Goal: Find specific page/section: Find specific page/section

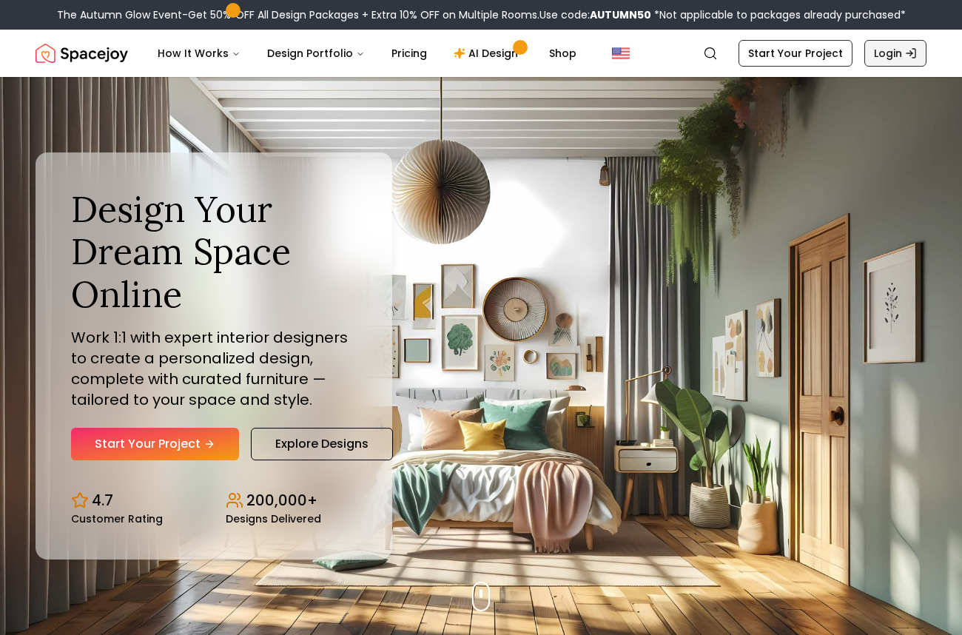
click at [893, 51] on link "Login" at bounding box center [896, 53] width 62 height 27
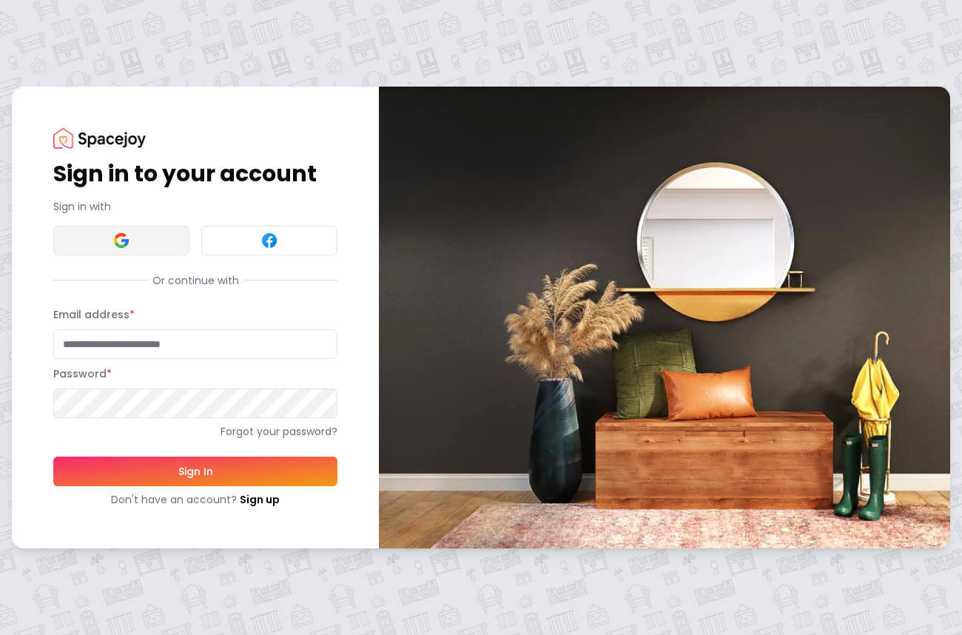
click at [157, 244] on button at bounding box center [121, 241] width 136 height 30
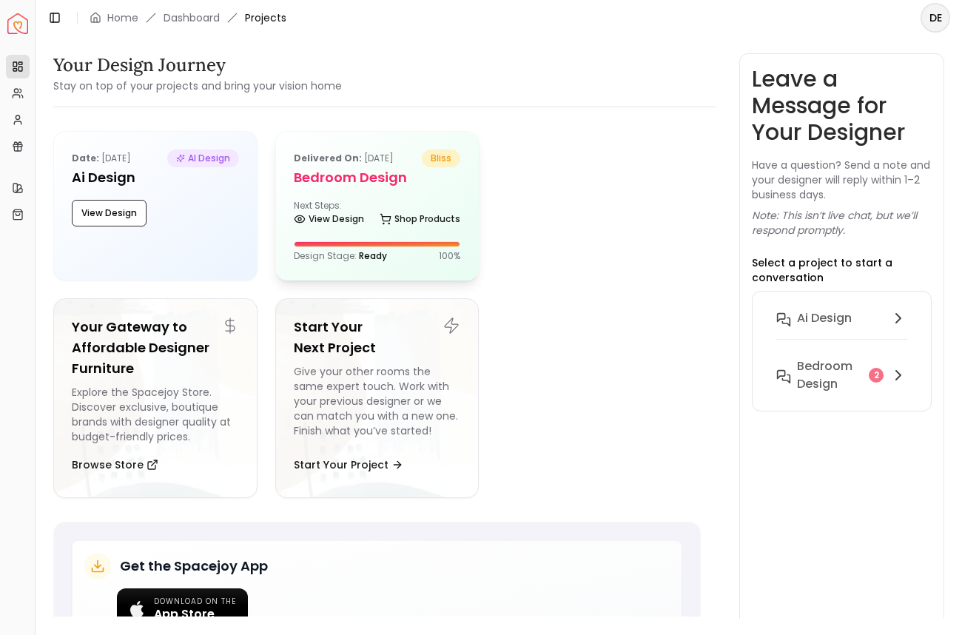
click at [364, 193] on div "Delivered on: [DATE] bliss Bedroom design Next Steps: View Design Shop Products…" at bounding box center [377, 206] width 203 height 148
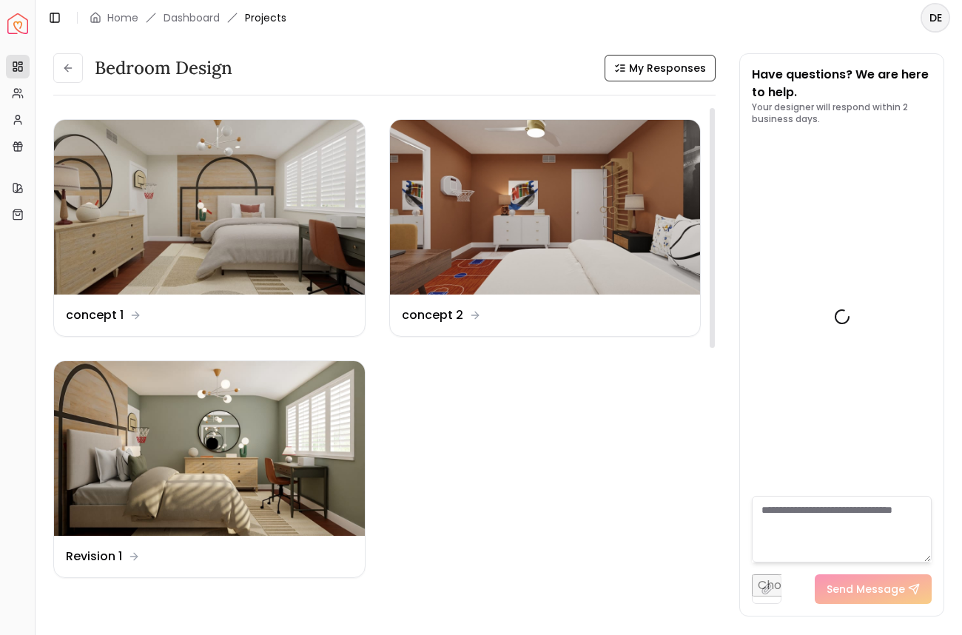
scroll to position [2584, 0]
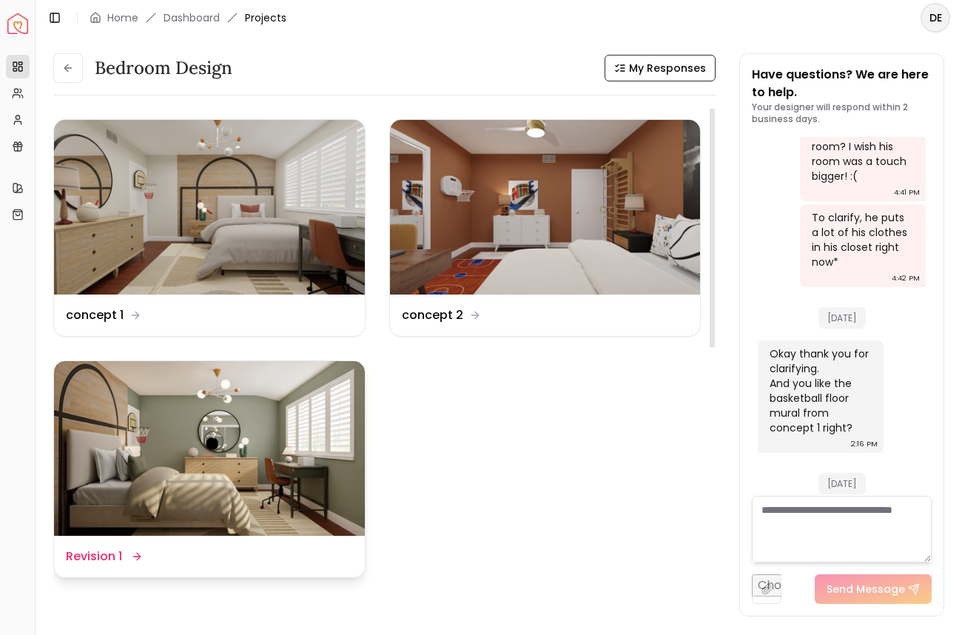
click at [125, 437] on img at bounding box center [209, 448] width 311 height 175
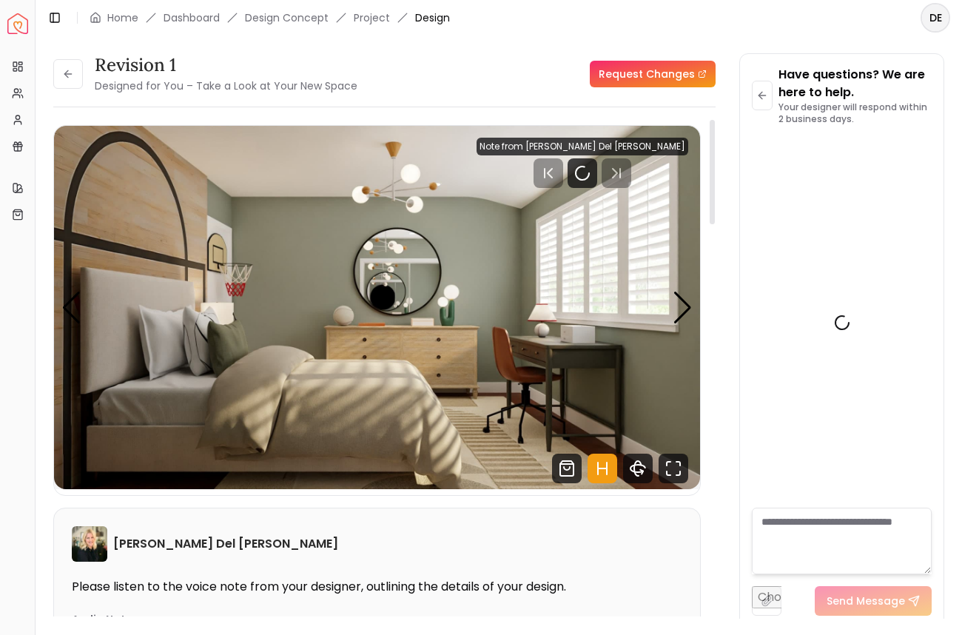
scroll to position [2572, 0]
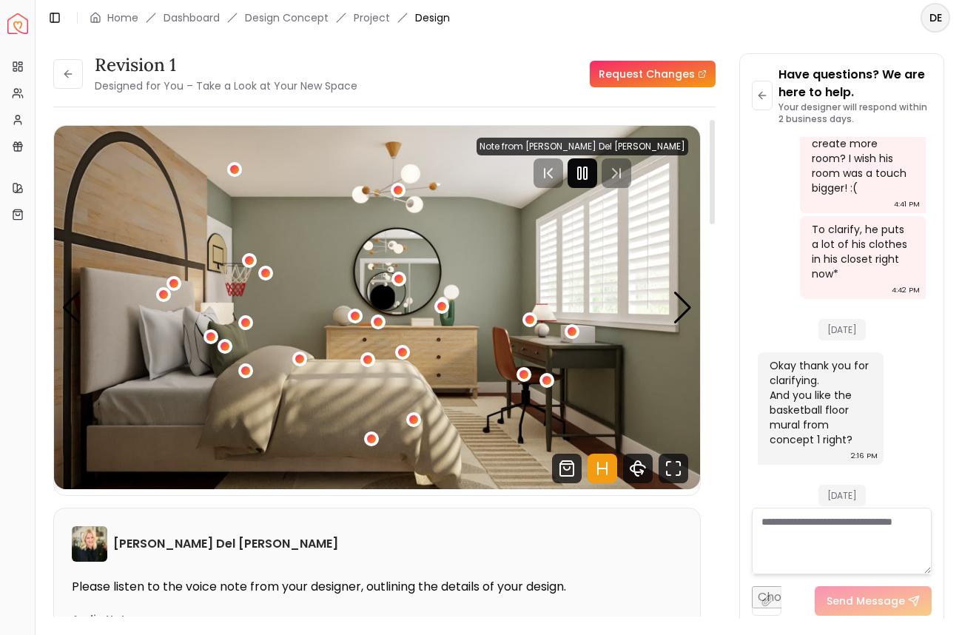
click at [591, 170] on icon "Pause" at bounding box center [583, 173] width 18 height 18
click at [682, 298] on div "Next slide" at bounding box center [683, 308] width 20 height 33
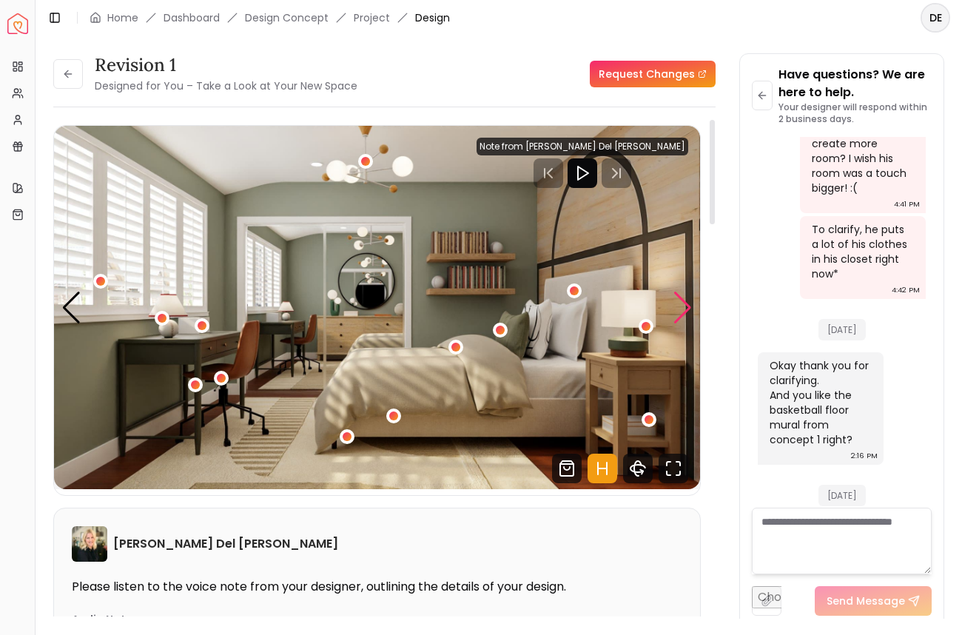
click at [681, 296] on div "Next slide" at bounding box center [683, 308] width 20 height 33
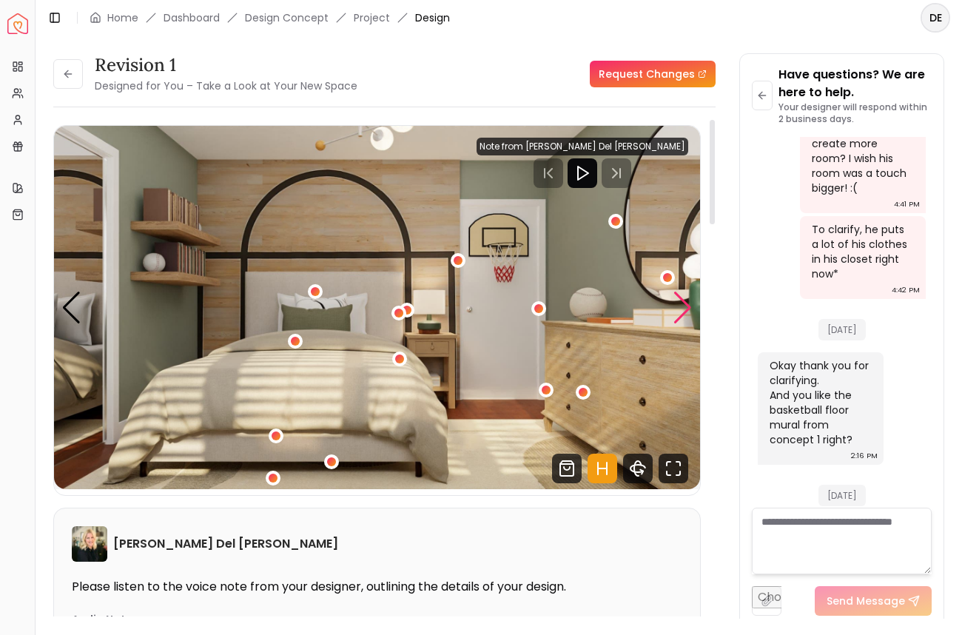
click at [682, 296] on div "Next slide" at bounding box center [683, 308] width 20 height 33
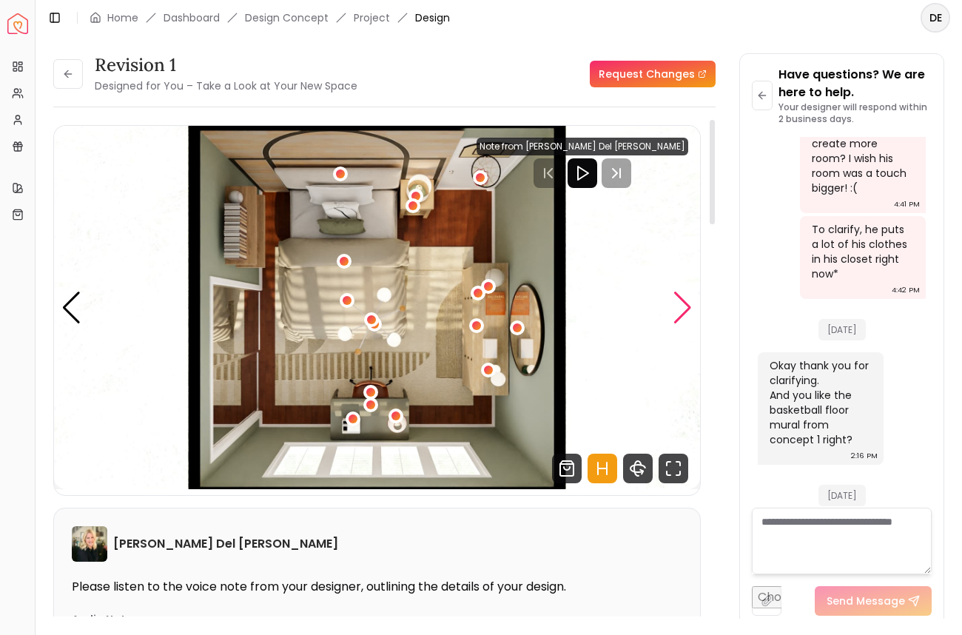
click at [682, 296] on div "Next slide" at bounding box center [683, 308] width 20 height 33
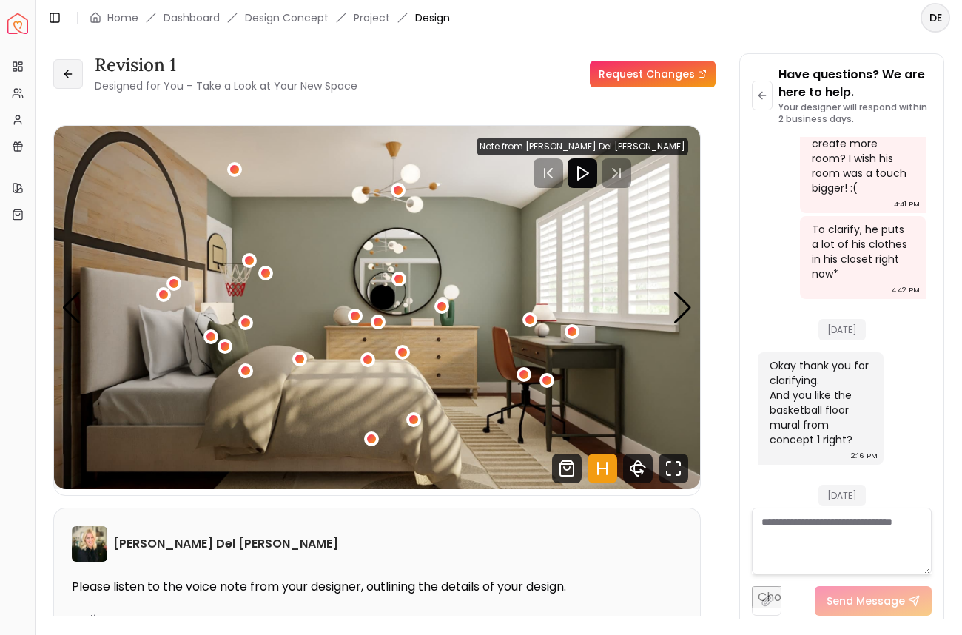
click at [68, 75] on icon at bounding box center [68, 74] width 12 height 12
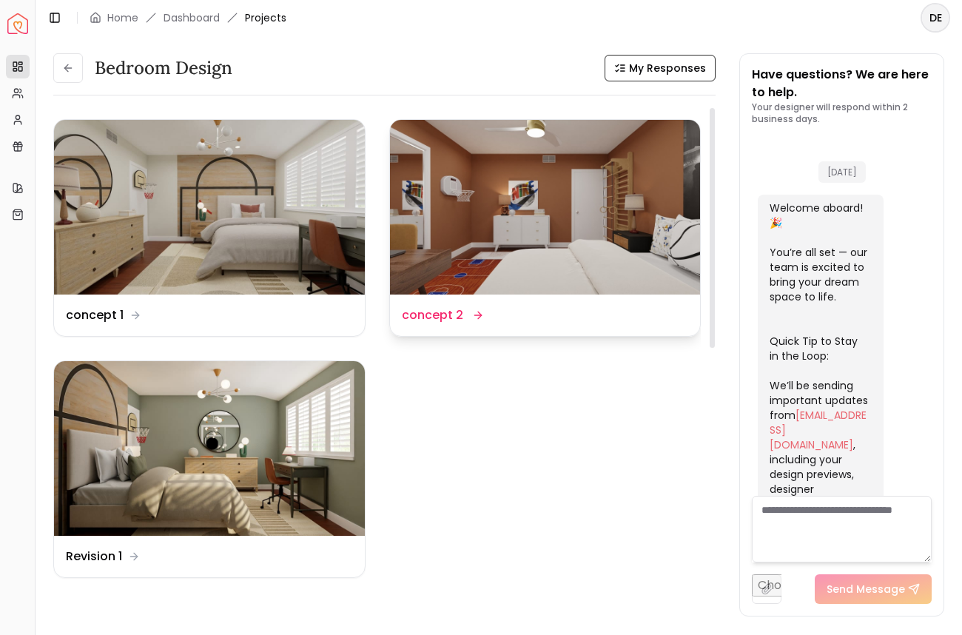
scroll to position [2584, 0]
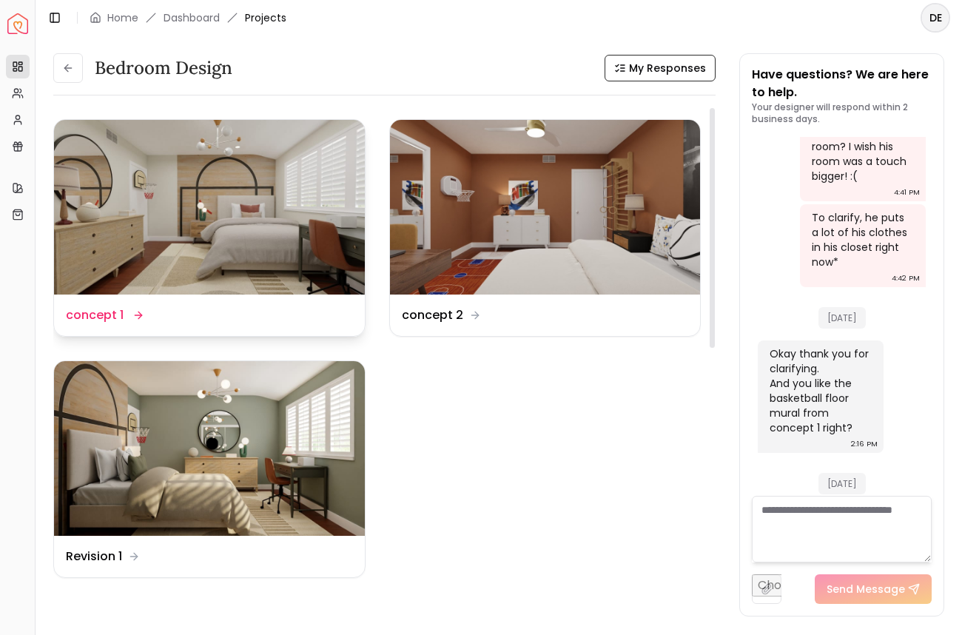
click at [257, 226] on img at bounding box center [209, 207] width 311 height 175
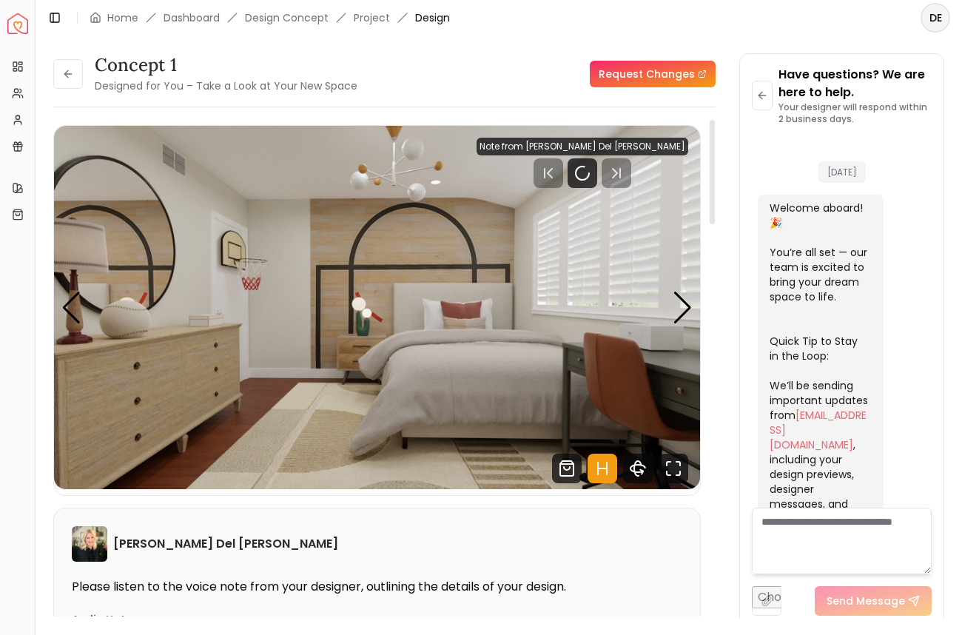
scroll to position [2572, 0]
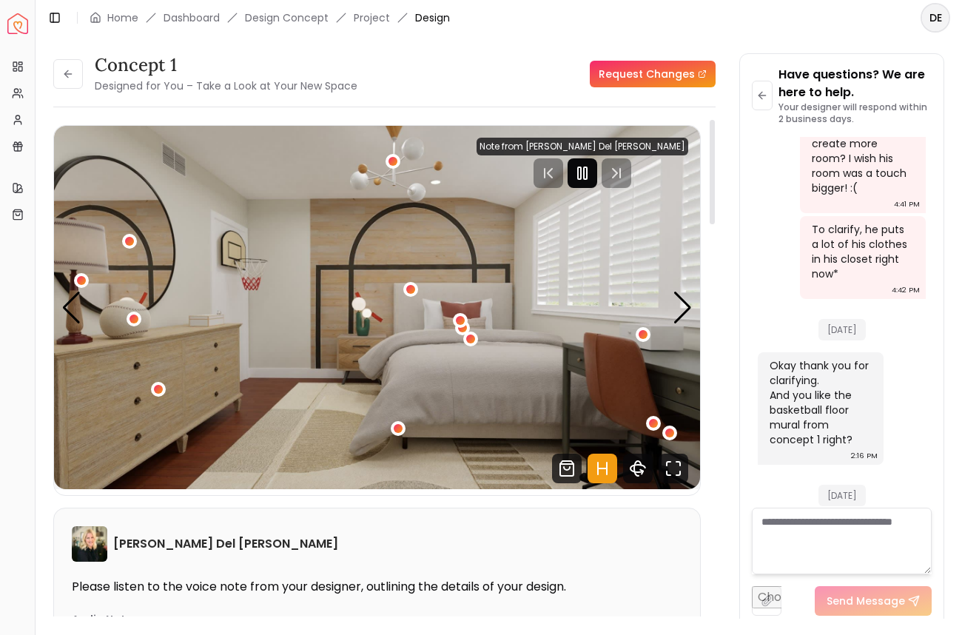
click at [591, 181] on icon "Pause" at bounding box center [583, 173] width 18 height 18
click at [681, 295] on div "Next slide" at bounding box center [683, 308] width 20 height 33
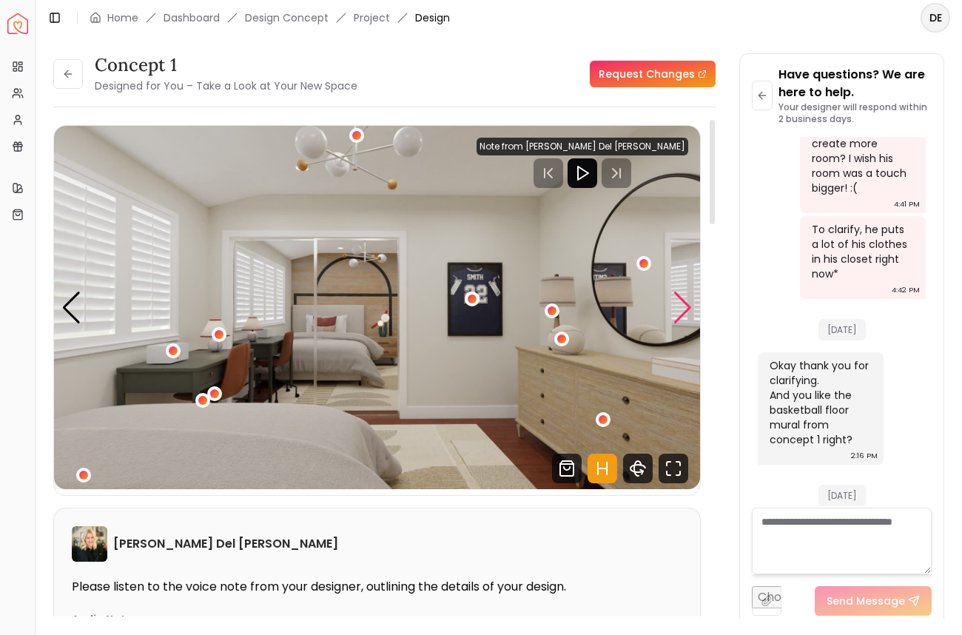
click at [681, 295] on div "Next slide" at bounding box center [683, 308] width 20 height 33
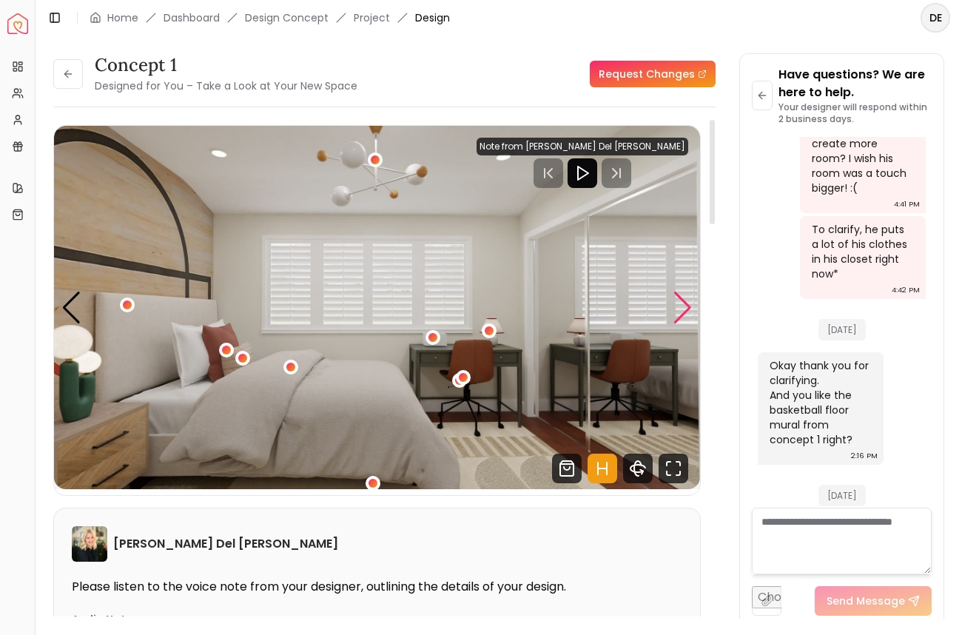
click at [681, 295] on div "Next slide" at bounding box center [683, 308] width 20 height 33
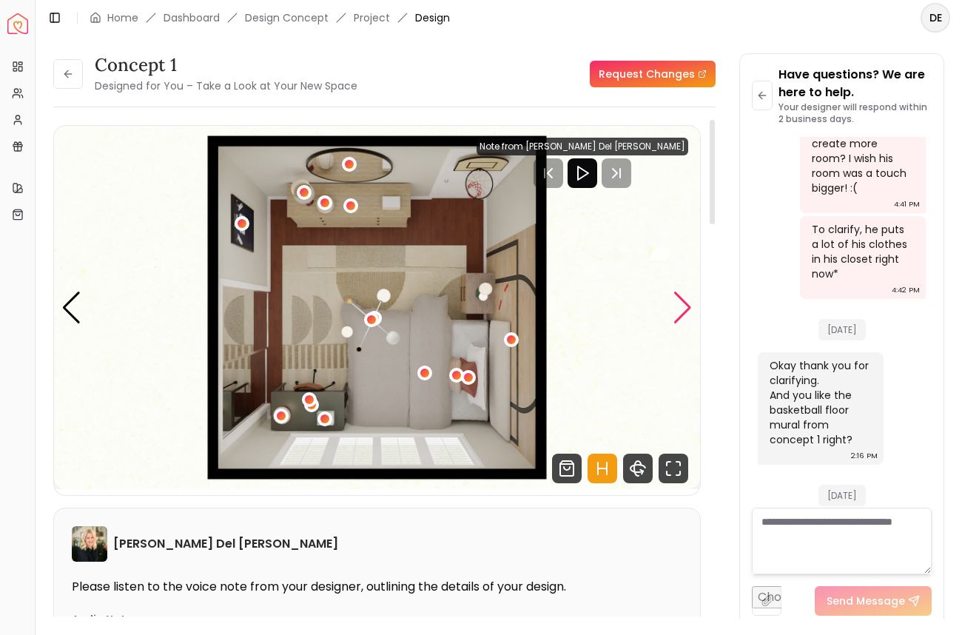
click at [681, 295] on div "Next slide" at bounding box center [683, 308] width 20 height 33
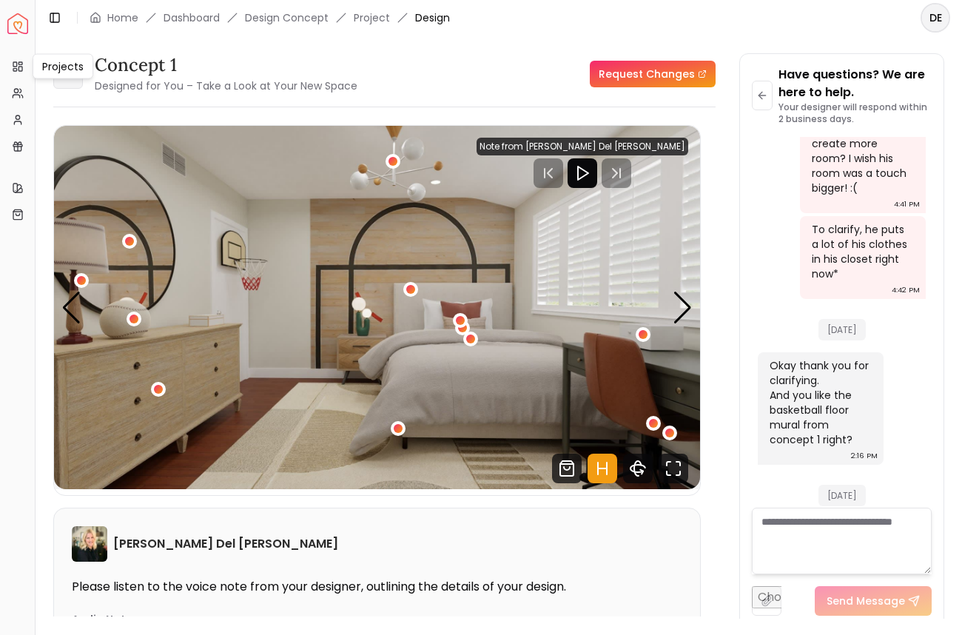
click at [60, 82] on button at bounding box center [68, 74] width 30 height 30
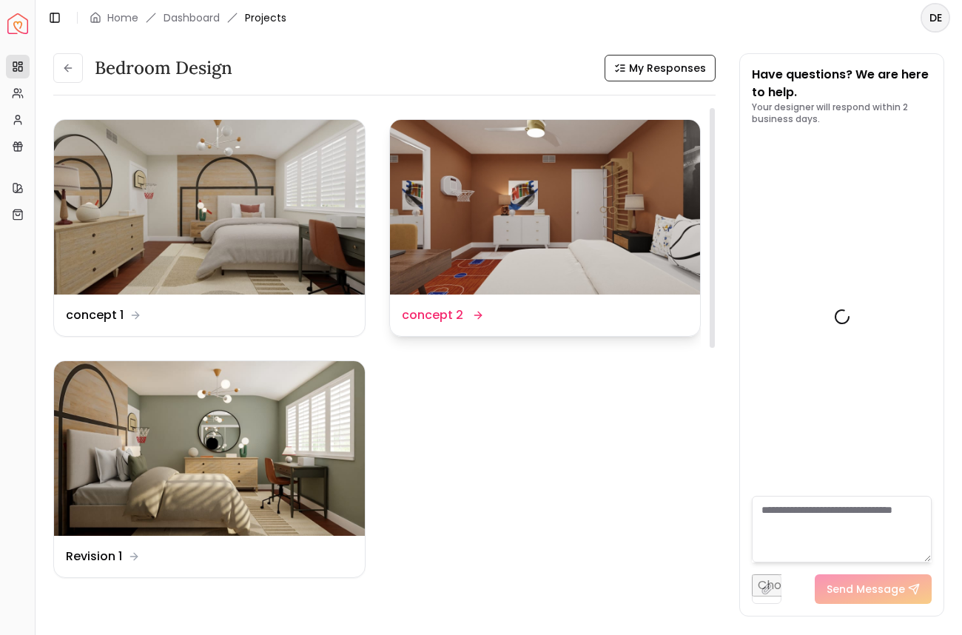
scroll to position [2584, 0]
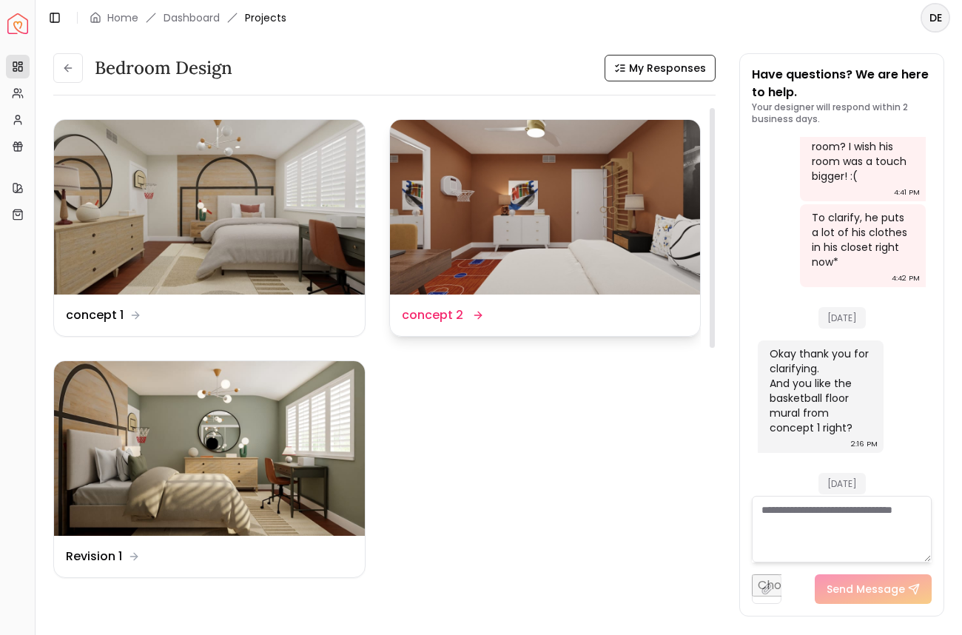
click at [440, 187] on img at bounding box center [545, 207] width 311 height 175
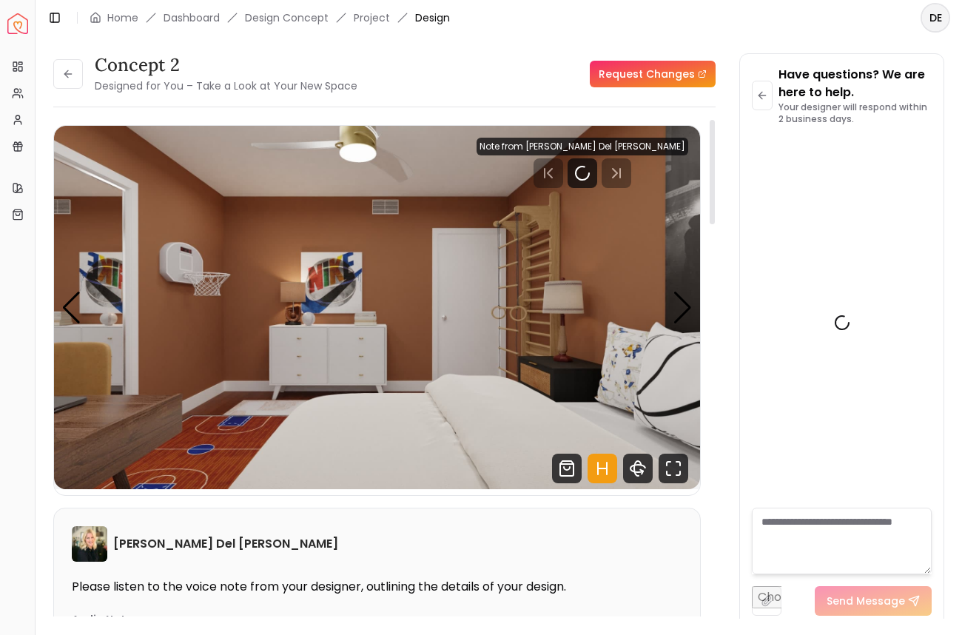
scroll to position [2572, 0]
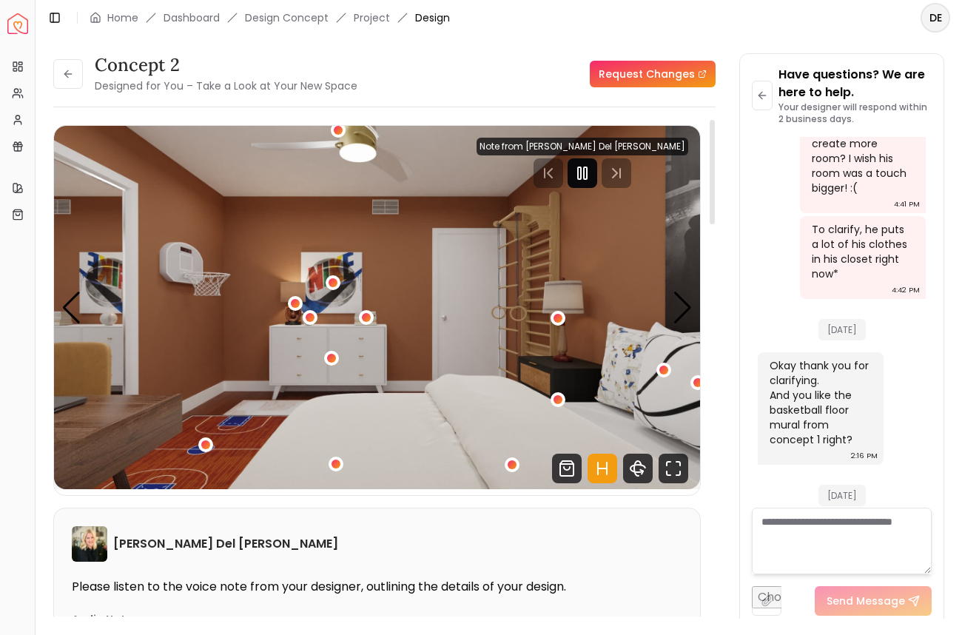
click at [581, 170] on rect "Pause" at bounding box center [579, 173] width 3 height 12
click at [677, 308] on div "Next slide" at bounding box center [683, 308] width 20 height 33
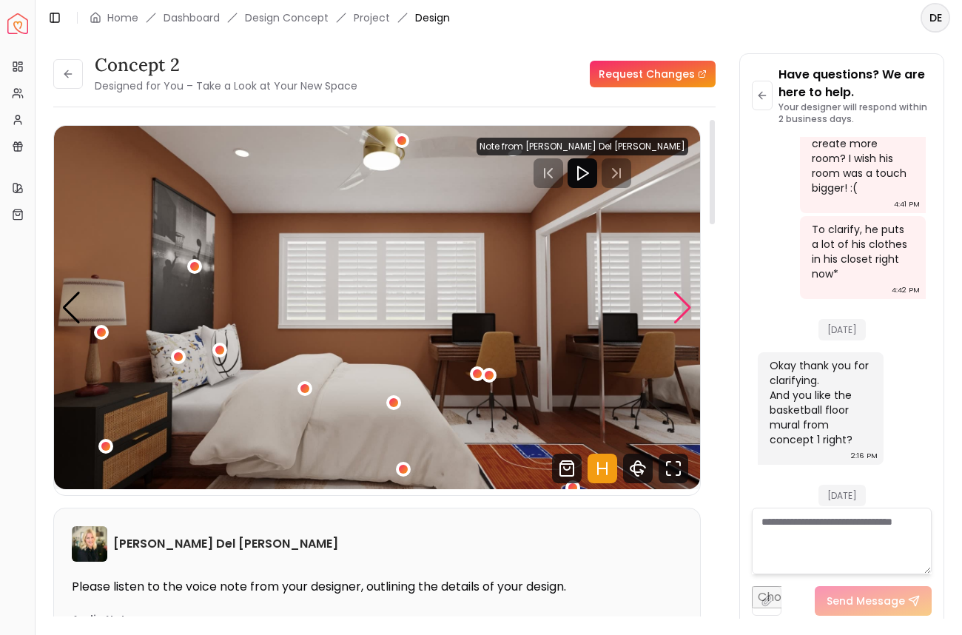
click at [678, 308] on div "Next slide" at bounding box center [683, 308] width 20 height 33
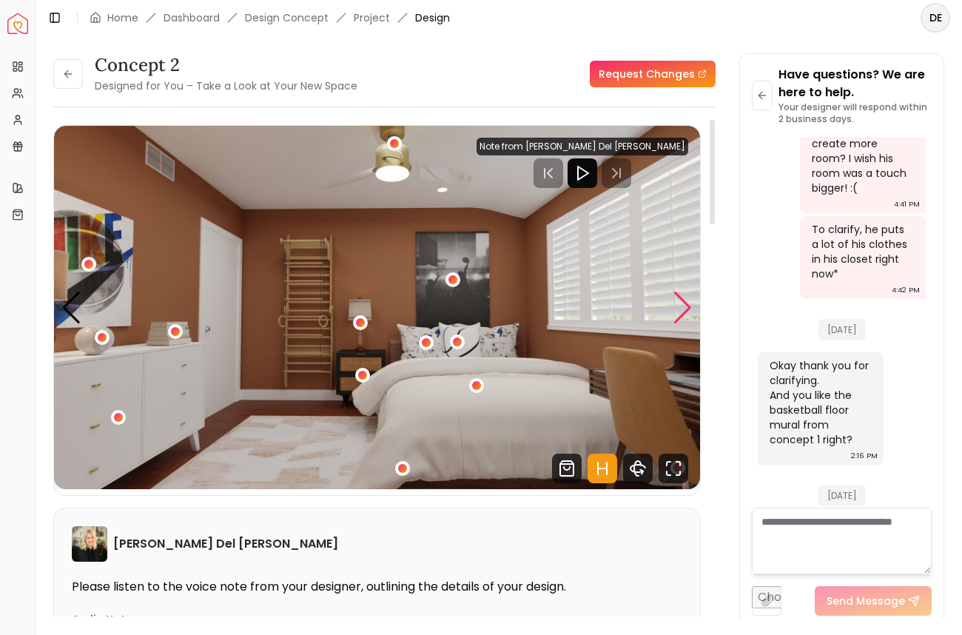
click at [677, 310] on div "Next slide" at bounding box center [683, 308] width 20 height 33
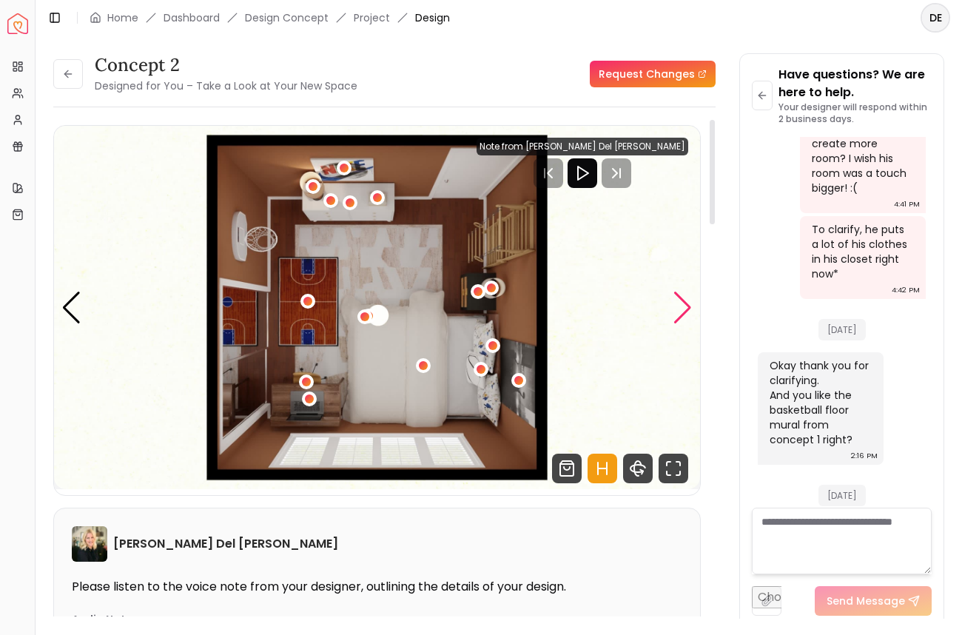
click at [677, 310] on div "Next slide" at bounding box center [683, 308] width 20 height 33
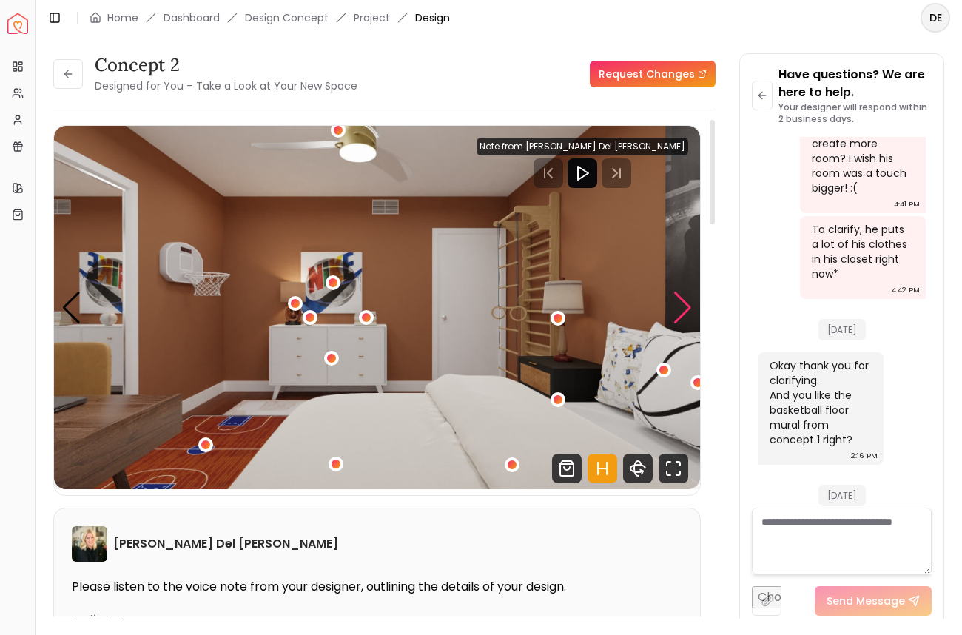
click at [677, 310] on div "Next slide" at bounding box center [683, 308] width 20 height 33
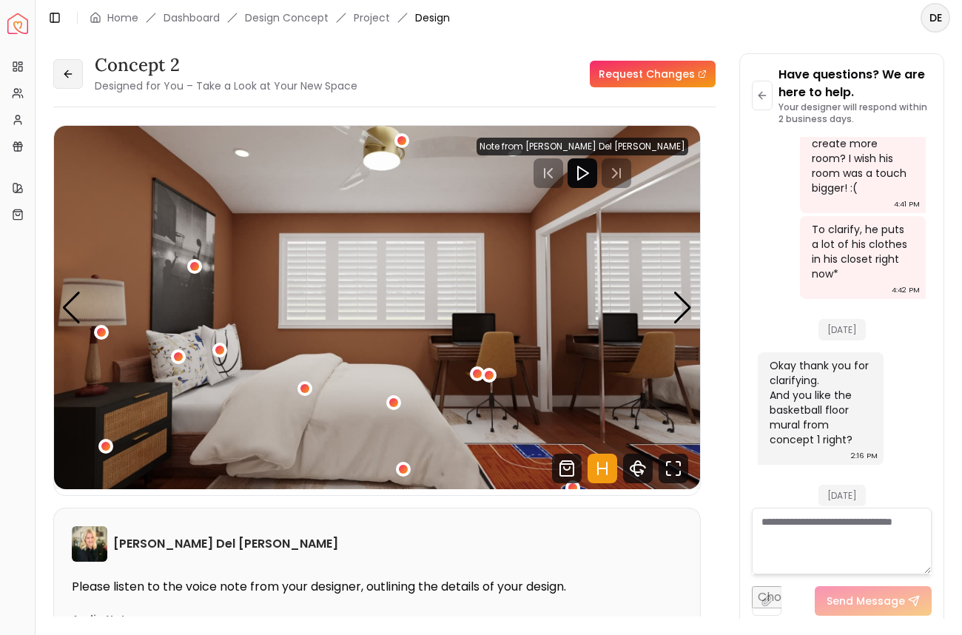
click at [64, 62] on button at bounding box center [68, 74] width 30 height 30
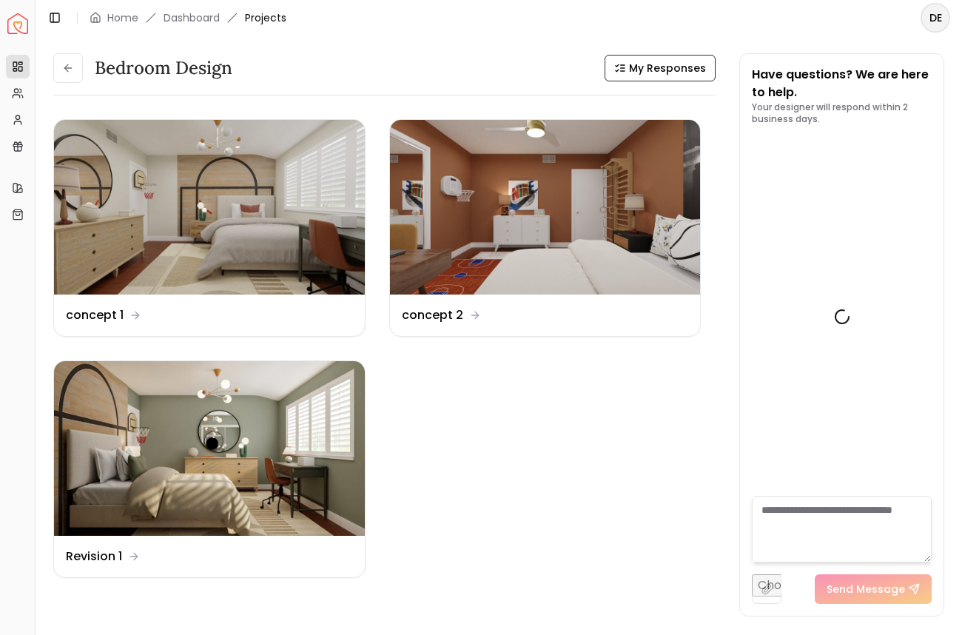
scroll to position [2584, 0]
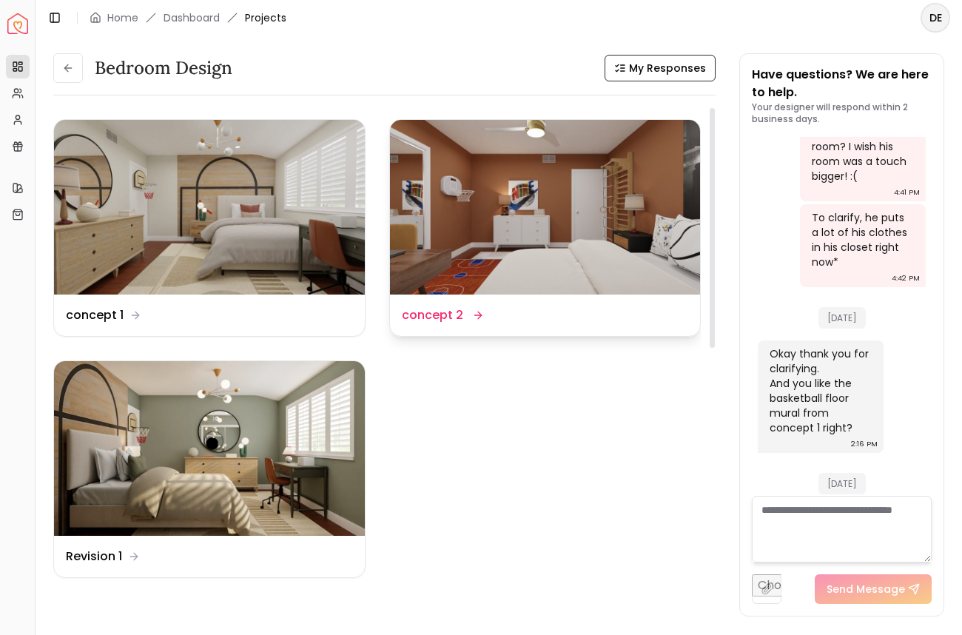
click at [441, 170] on img at bounding box center [545, 207] width 311 height 175
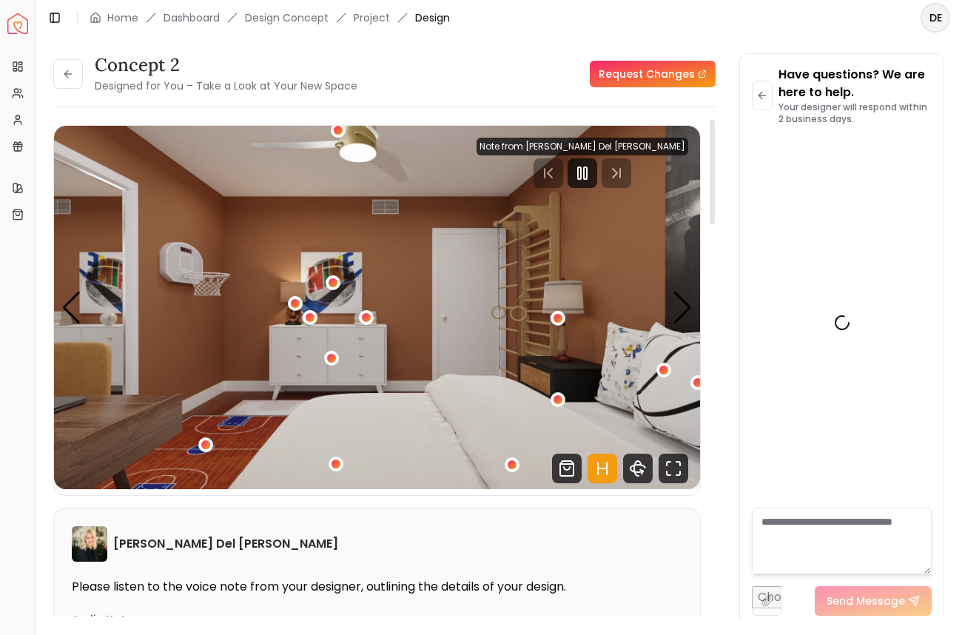
scroll to position [2572, 0]
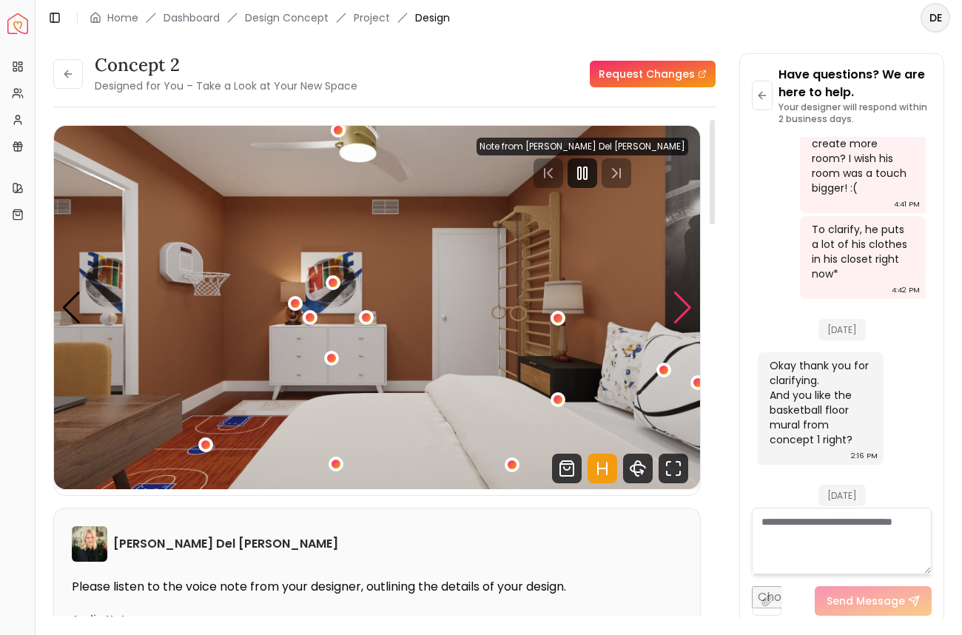
click at [684, 303] on div "Next slide" at bounding box center [683, 308] width 20 height 33
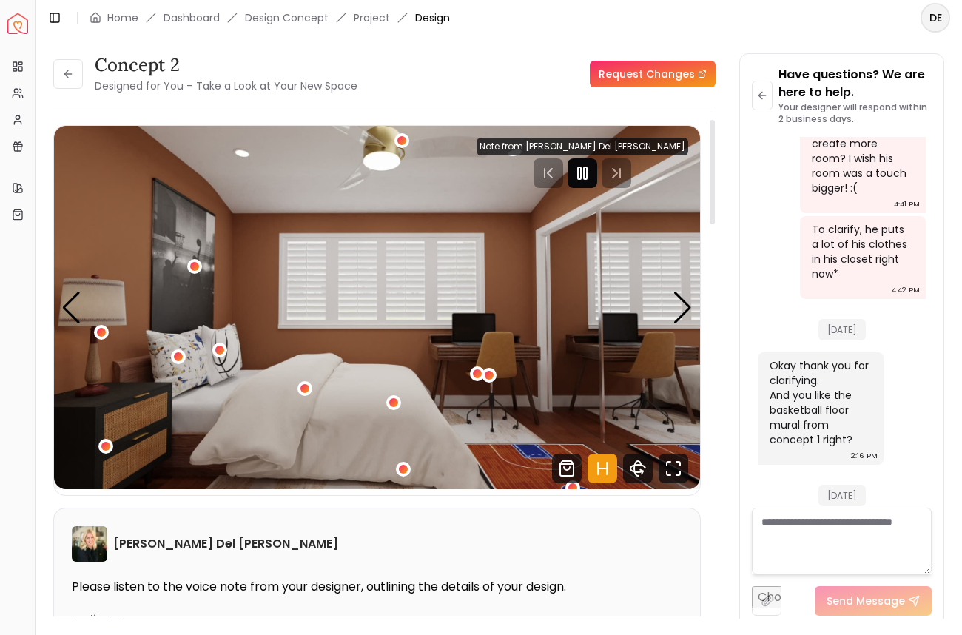
click at [597, 172] on div at bounding box center [583, 173] width 30 height 30
click at [682, 310] on div "Next slide" at bounding box center [683, 308] width 20 height 33
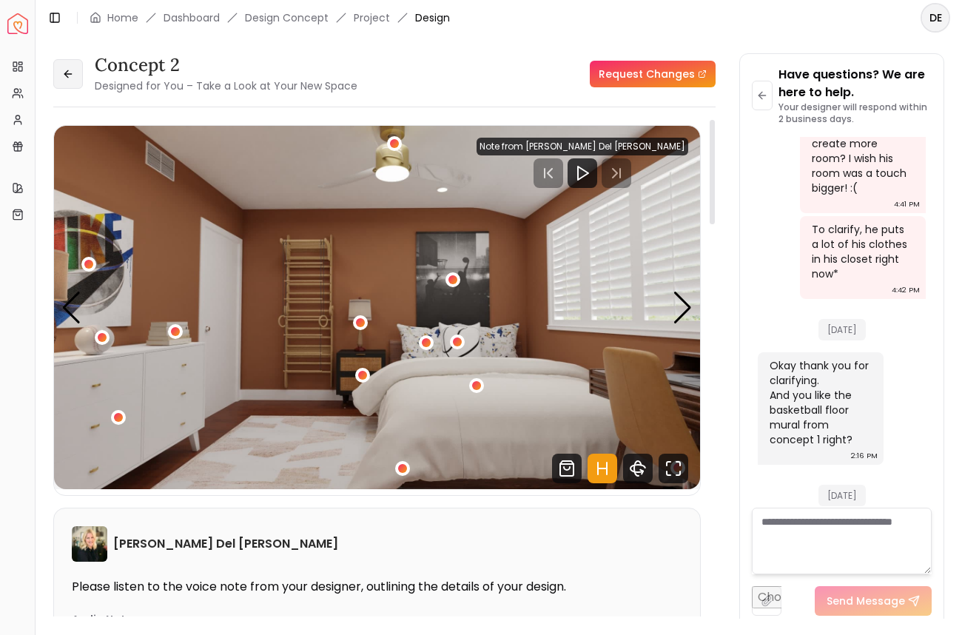
click at [77, 78] on button at bounding box center [68, 74] width 30 height 30
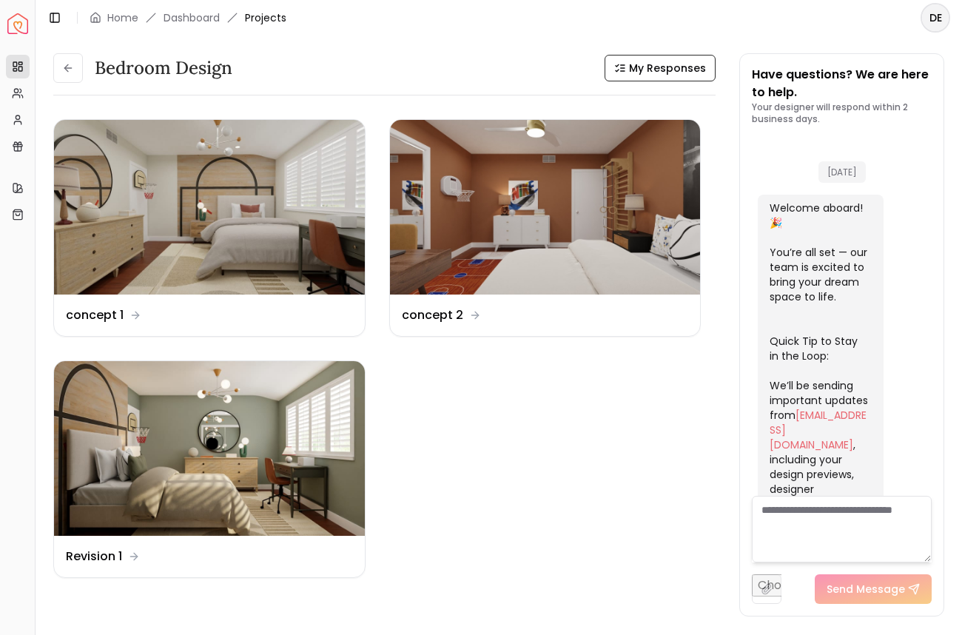
scroll to position [2584, 0]
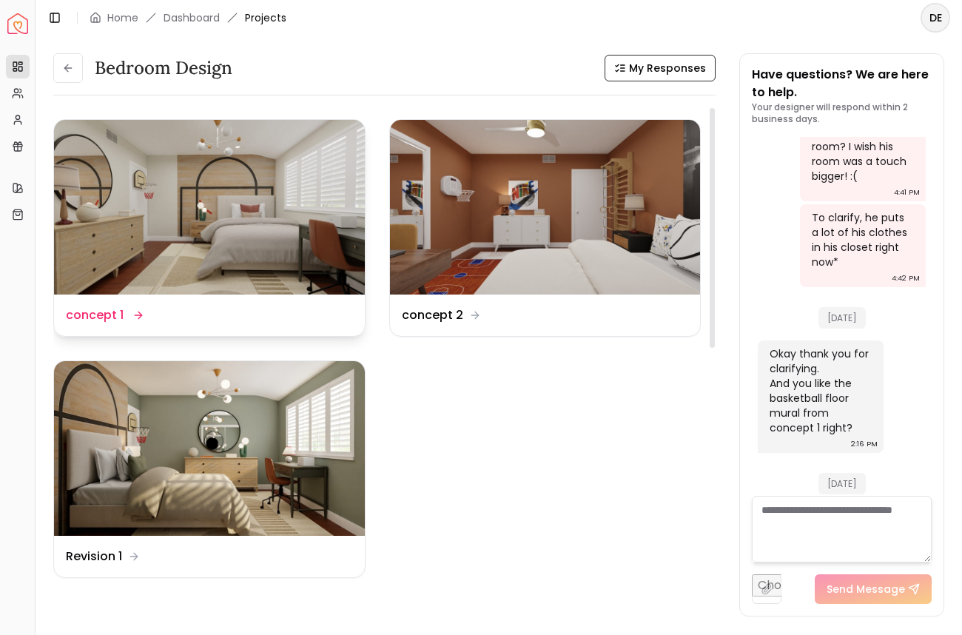
click at [192, 215] on img at bounding box center [209, 207] width 311 height 175
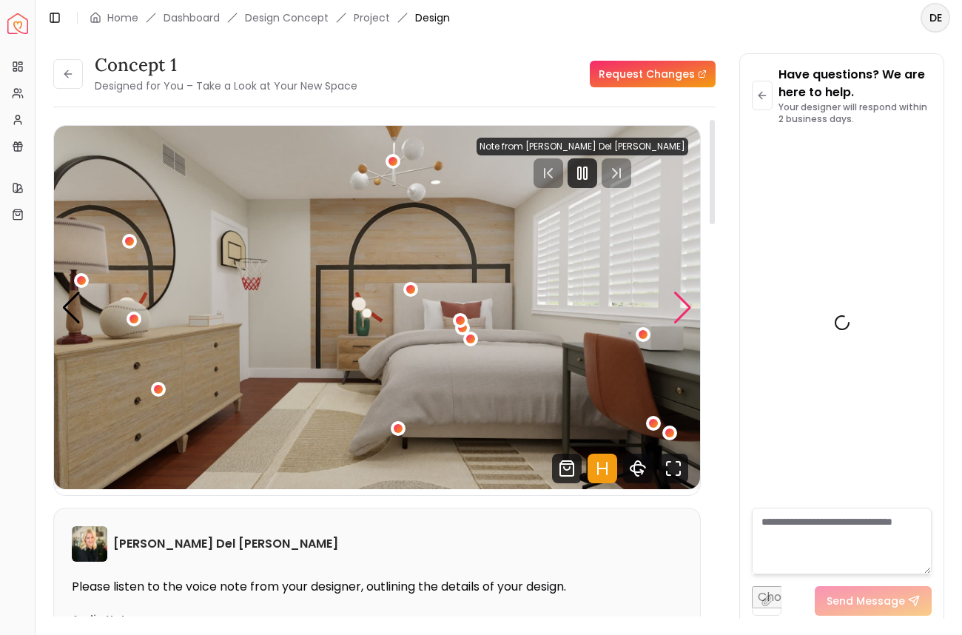
click at [689, 303] on div "Next slide" at bounding box center [683, 308] width 20 height 33
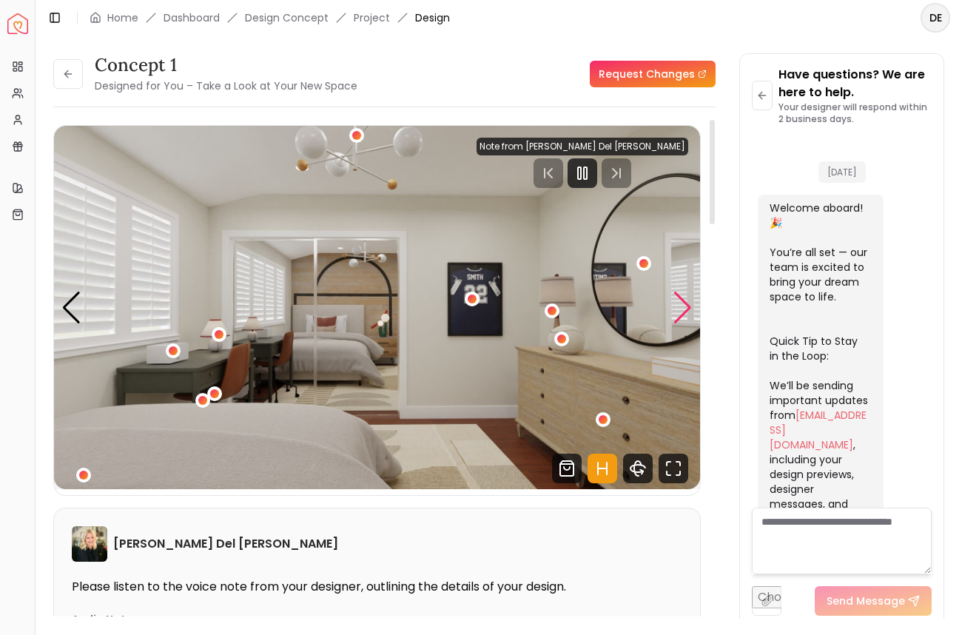
scroll to position [2572, 0]
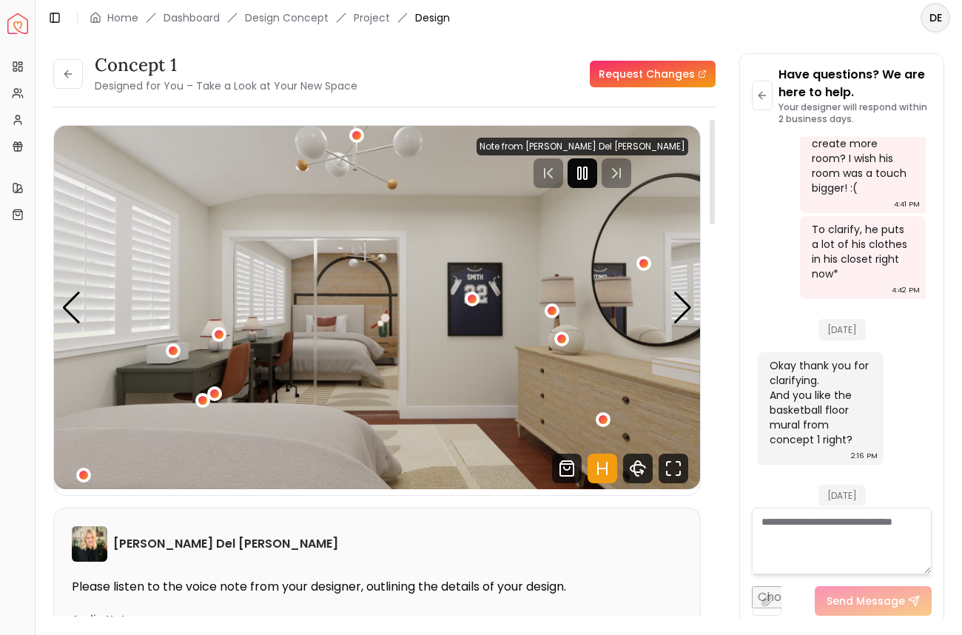
click at [581, 175] on rect "Pause" at bounding box center [579, 173] width 3 height 12
click at [60, 75] on button at bounding box center [68, 74] width 30 height 30
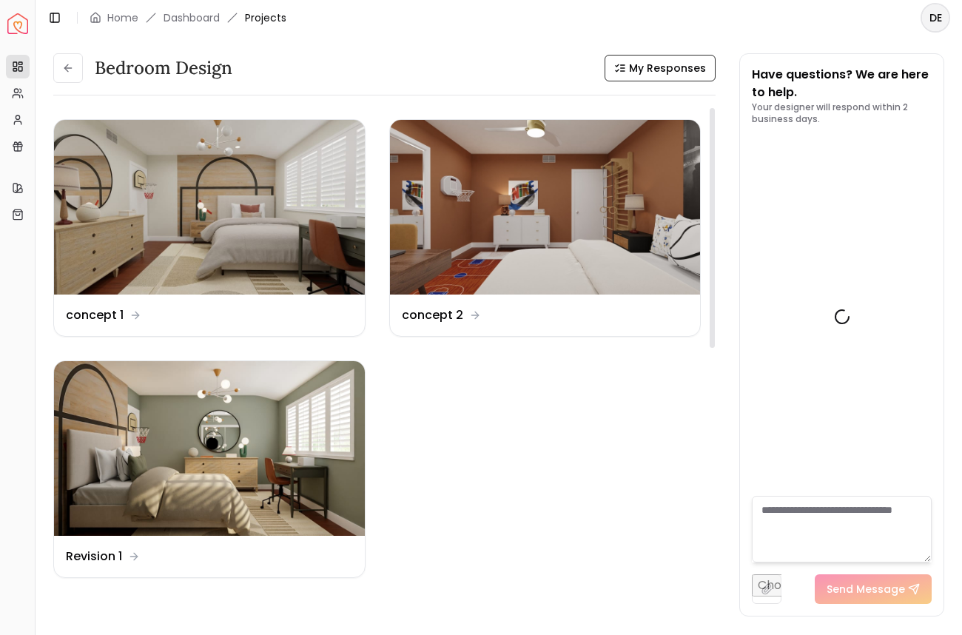
scroll to position [2584, 0]
